Goal: Information Seeking & Learning: Understand process/instructions

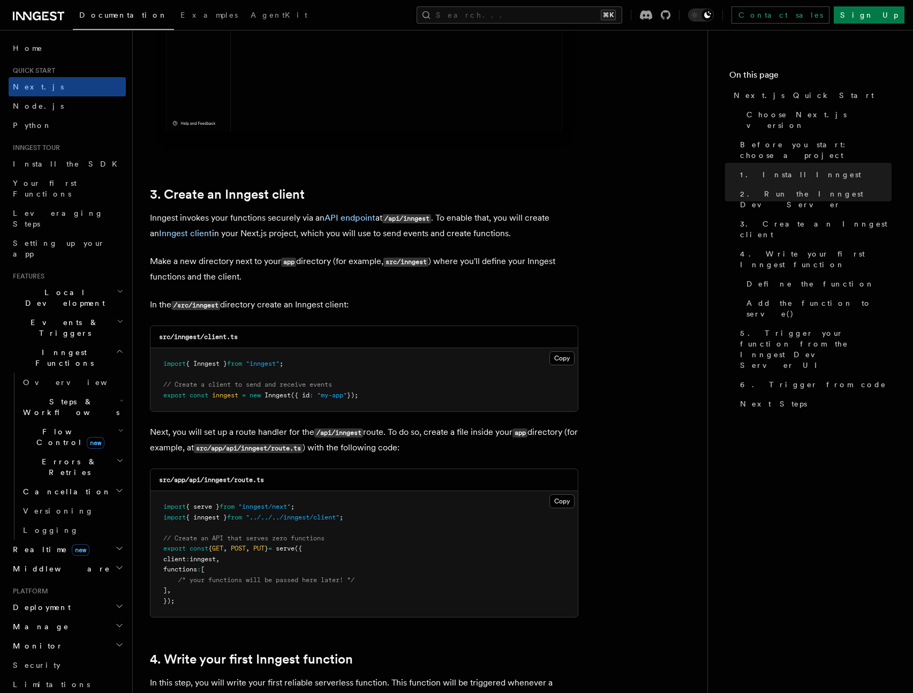
scroll to position [1323, 0]
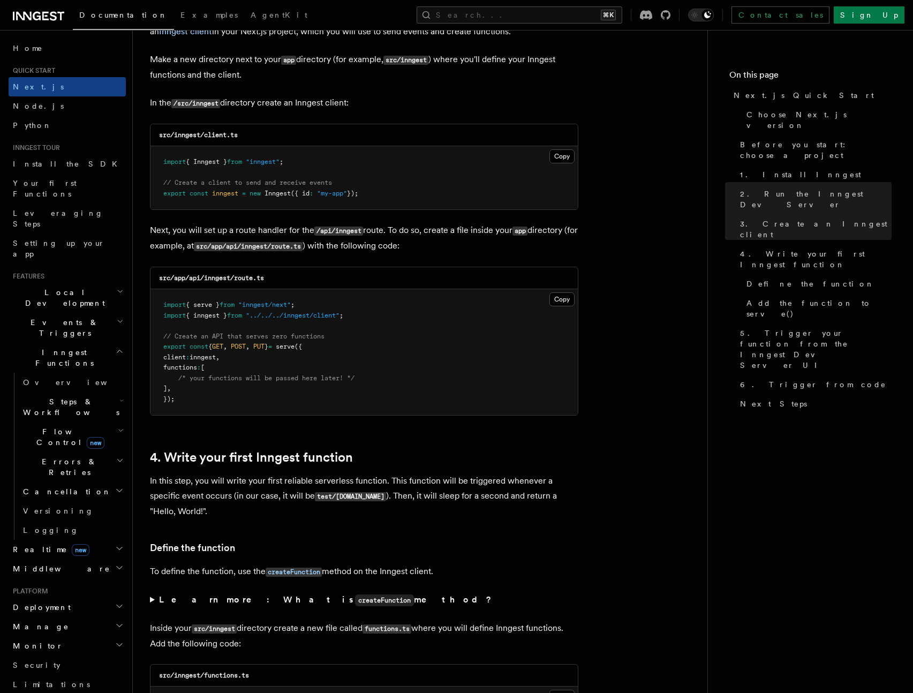
click at [361, 269] on div "src/app/api/inngest/route.ts" at bounding box center [363, 278] width 427 height 22
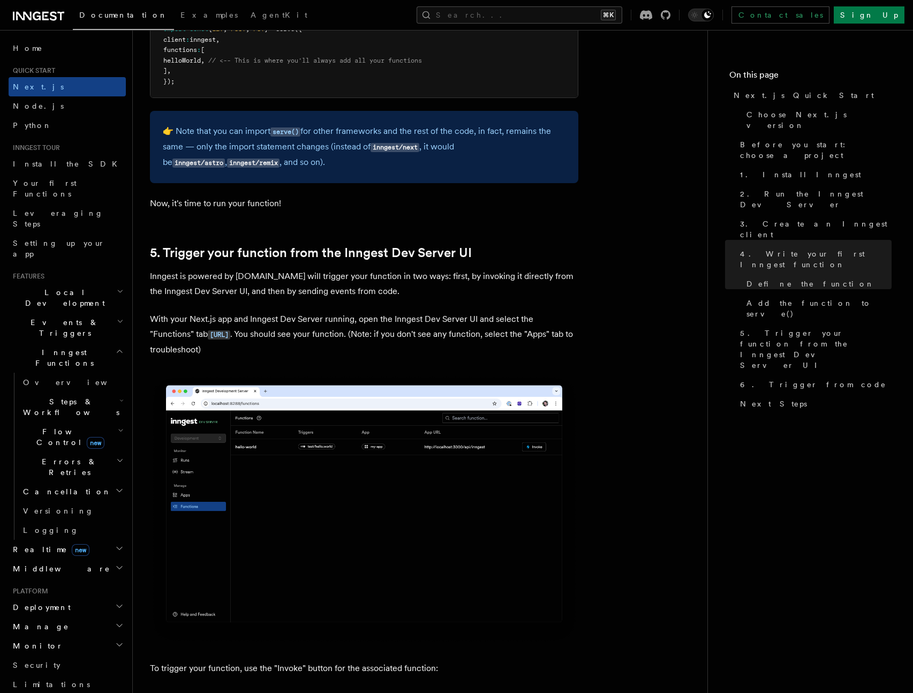
scroll to position [2673, 0]
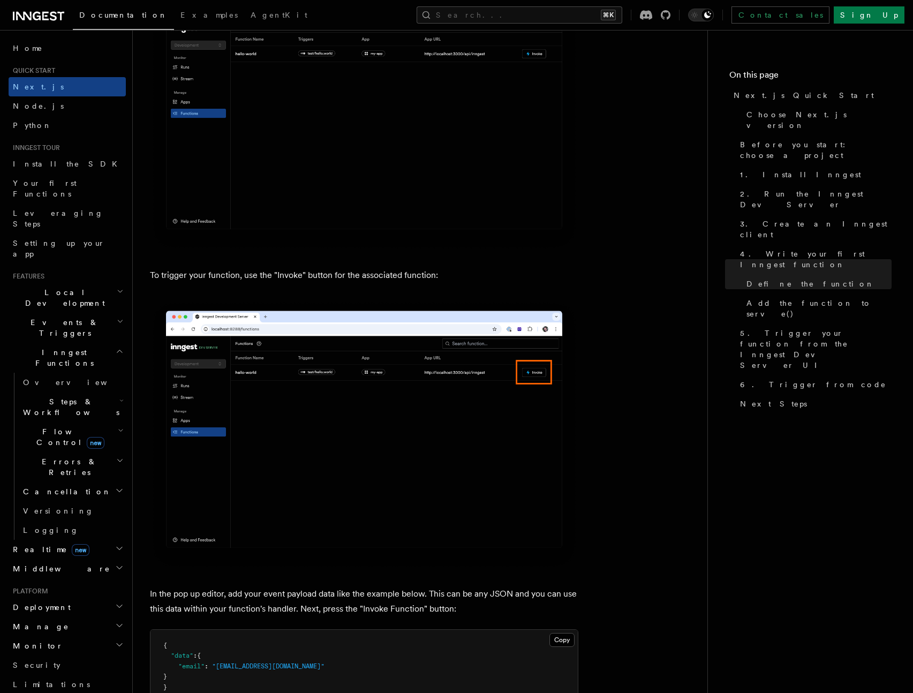
click at [335, 268] on p "To trigger your function, use the "Invoke" button for the associated function:" at bounding box center [364, 275] width 428 height 15
